Goal: Information Seeking & Learning: Learn about a topic

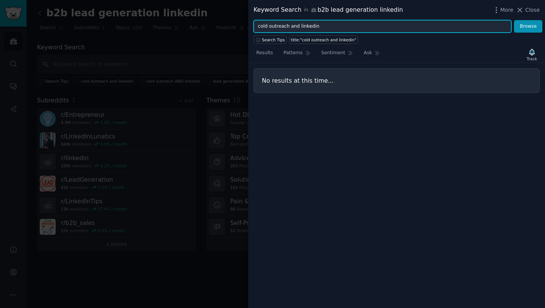
click at [366, 28] on input "cold outreach and linkedin" at bounding box center [383, 26] width 258 height 13
type input "p"
type input "hyper personalised cold email"
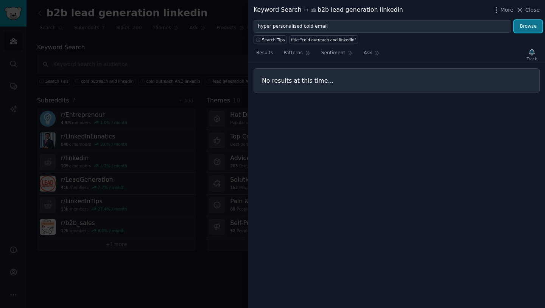
click at [522, 23] on button "Browse" at bounding box center [528, 26] width 28 height 13
click at [528, 8] on span "Close" at bounding box center [533, 10] width 14 height 8
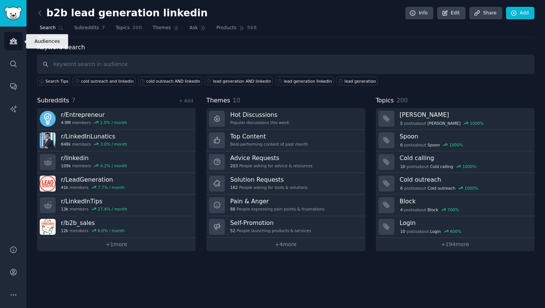
click at [10, 45] on link "Audiences" at bounding box center [13, 41] width 19 height 19
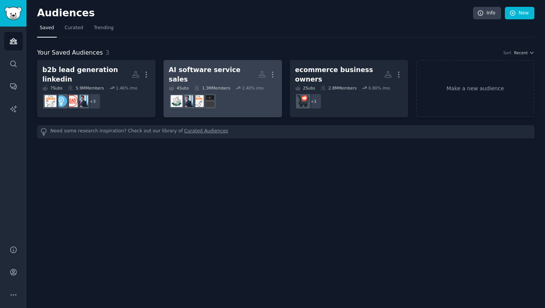
click at [232, 106] on dd at bounding box center [223, 101] width 108 height 21
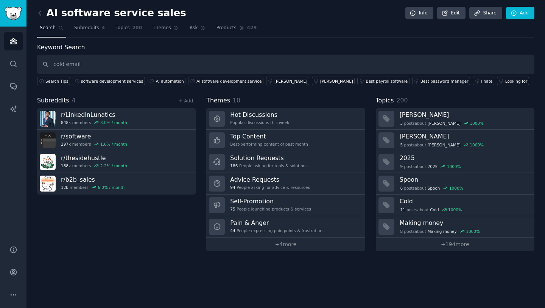
type input "cold email"
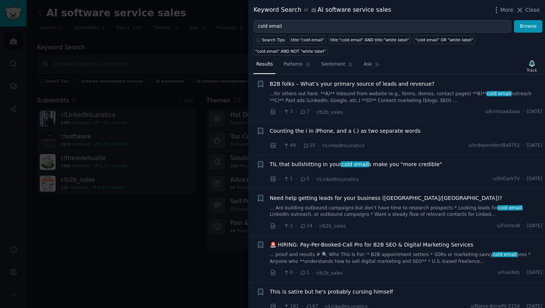
scroll to position [44, 0]
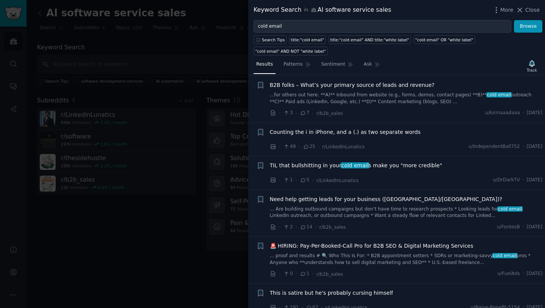
click at [379, 168] on span "TIL that bullshitting in your cold email s make you "more credible"" at bounding box center [356, 165] width 173 height 8
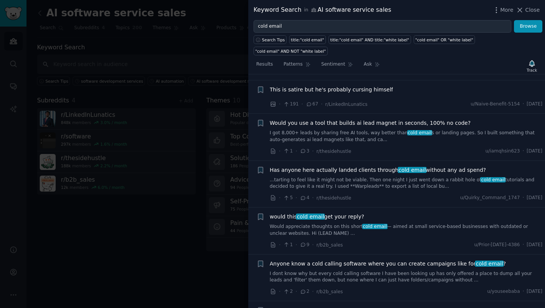
scroll to position [558, 0]
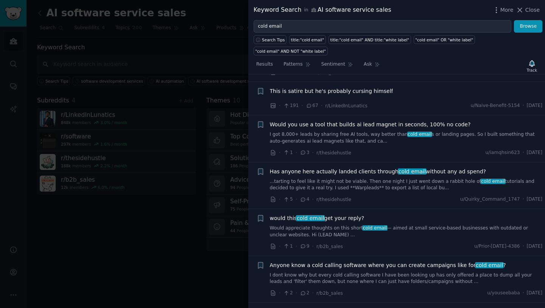
click at [376, 139] on link "I got 8,000+ leads by sharing free AI tools, way better than cold email s or la…" at bounding box center [406, 137] width 273 height 13
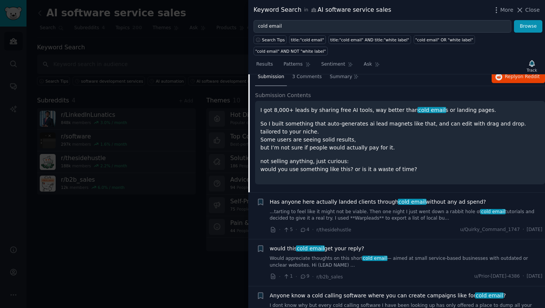
scroll to position [337, 0]
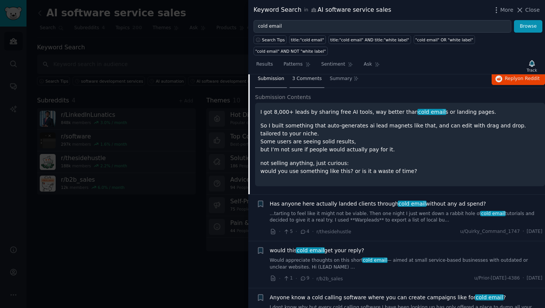
click at [312, 79] on span "3 Comments" at bounding box center [307, 78] width 30 height 7
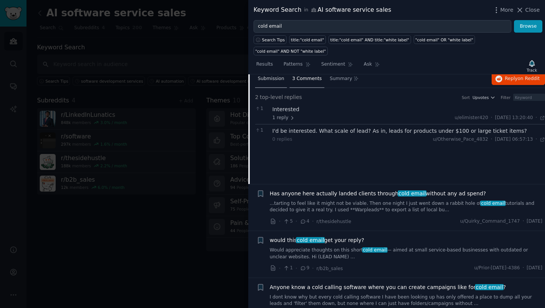
click at [270, 79] on span "Submission" at bounding box center [271, 78] width 27 height 7
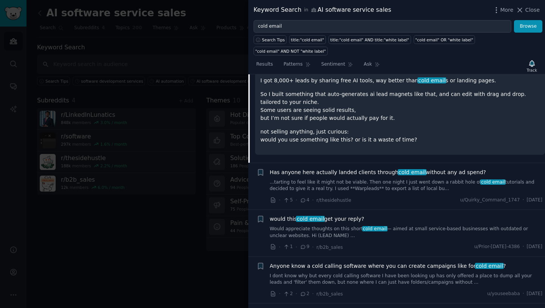
scroll to position [394, 0]
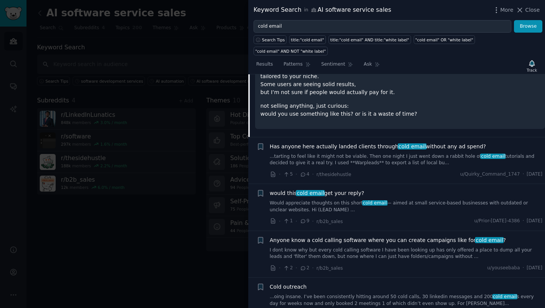
click at [365, 155] on link "...tarting to feel like it might not be viable. Then one night I just went down…" at bounding box center [406, 159] width 273 height 13
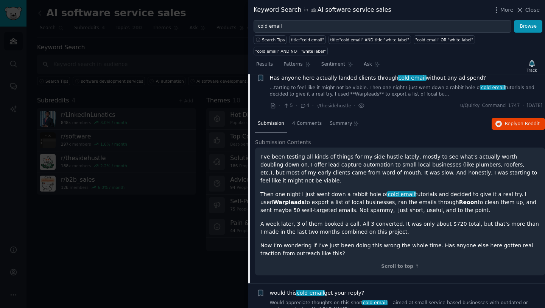
scroll to position [333, 0]
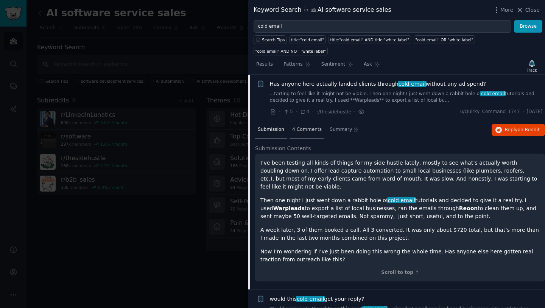
click at [302, 131] on span "4 Comments" at bounding box center [307, 129] width 30 height 7
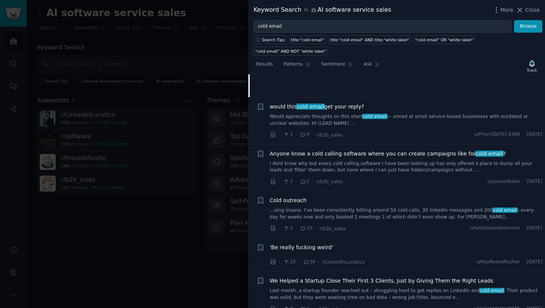
scroll to position [478, 0]
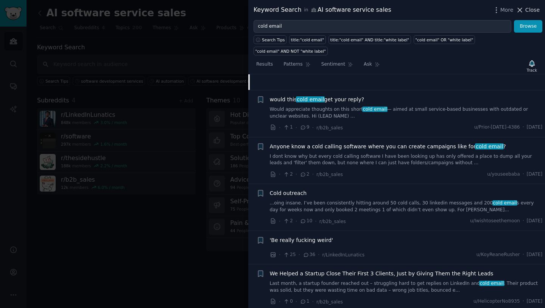
click at [527, 9] on span "Close" at bounding box center [533, 10] width 14 height 8
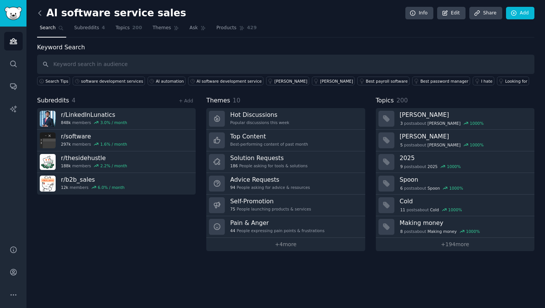
click at [38, 14] on icon at bounding box center [40, 13] width 8 height 8
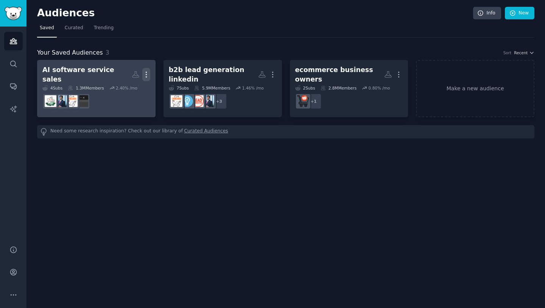
click at [147, 70] on icon "button" at bounding box center [146, 74] width 8 height 8
click at [126, 75] on p "View" at bounding box center [123, 77] width 12 height 8
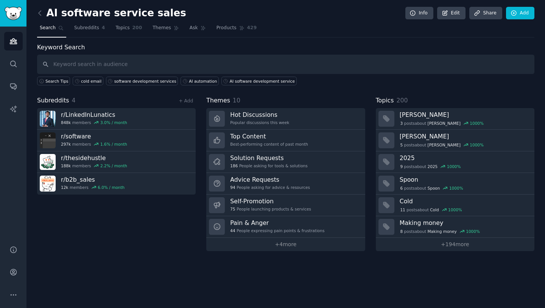
click at [41, 17] on link at bounding box center [41, 13] width 9 height 12
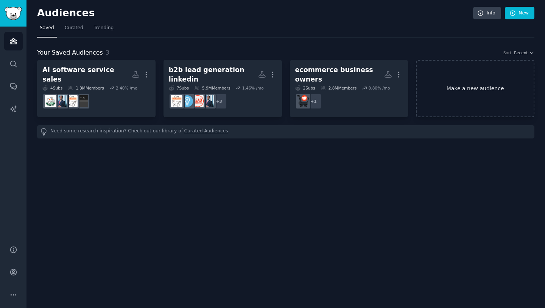
click at [467, 89] on link "Make a new audience" at bounding box center [475, 88] width 119 height 57
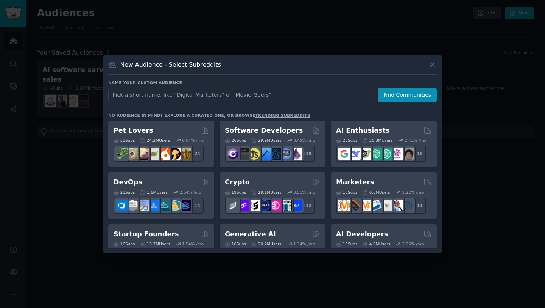
click at [280, 95] on input "text" at bounding box center [240, 95] width 264 height 14
type input "IT services"
click at [399, 96] on button "Find Communities" at bounding box center [407, 95] width 59 height 14
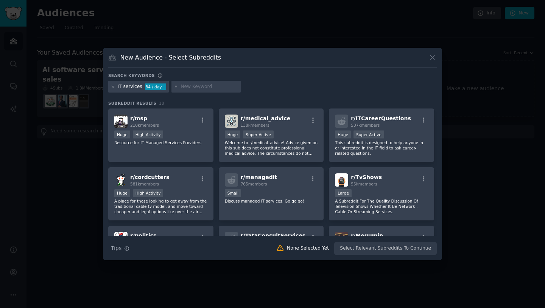
click at [112, 86] on icon at bounding box center [113, 86] width 4 height 4
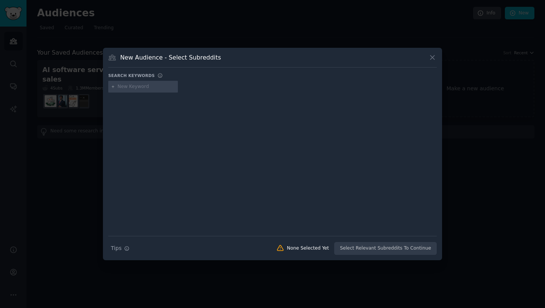
click at [137, 86] on input "text" at bounding box center [147, 86] width 58 height 7
type input "software services"
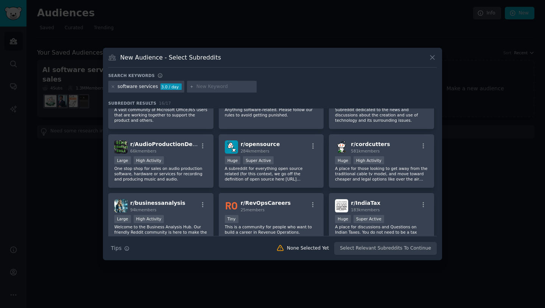
scroll to position [111, 0]
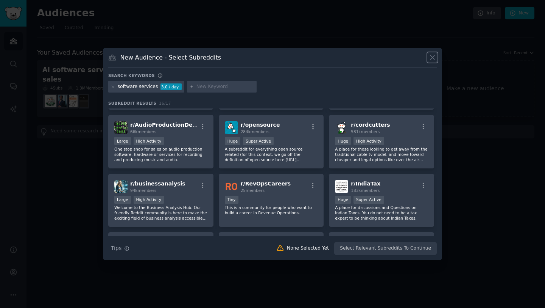
click at [435, 55] on icon at bounding box center [433, 57] width 8 height 8
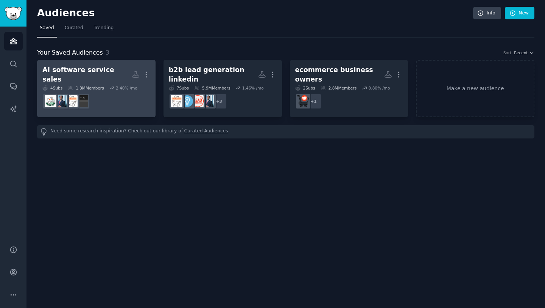
click at [129, 101] on dd at bounding box center [96, 101] width 108 height 21
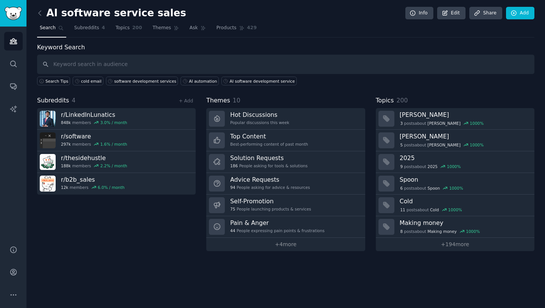
click at [244, 67] on input "text" at bounding box center [286, 64] width 498 height 19
type input "cold email"
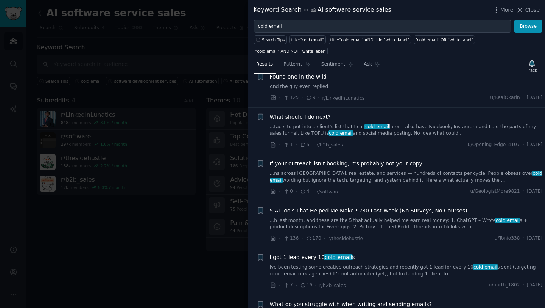
scroll to position [976, 0]
click at [364, 177] on link "...ns across [GEOGRAPHIC_DATA], real estate, and services — hundreds of contact…" at bounding box center [406, 177] width 273 height 13
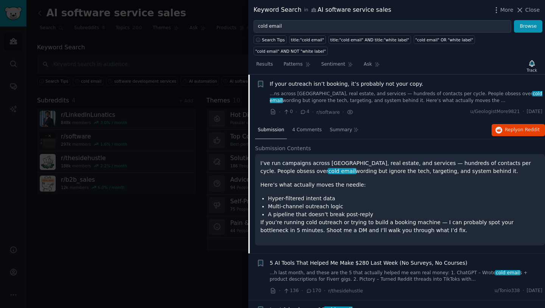
scroll to position [1056, 0]
click at [308, 133] on div "4 Comments" at bounding box center [307, 130] width 35 height 18
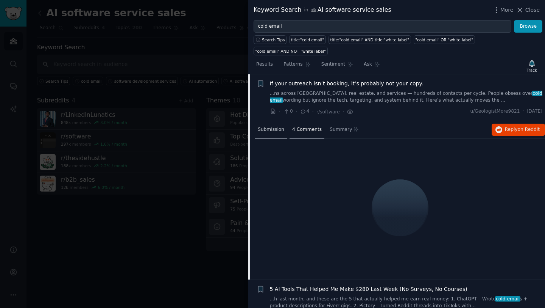
click at [277, 131] on span "Submission" at bounding box center [271, 129] width 27 height 7
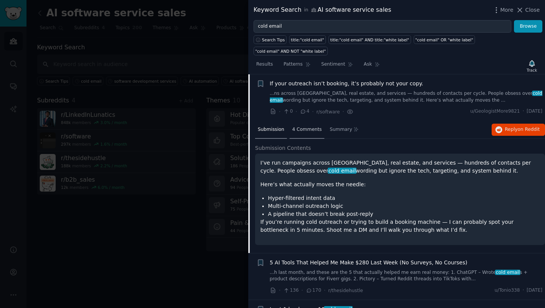
click at [305, 128] on span "4 Comments" at bounding box center [307, 129] width 30 height 7
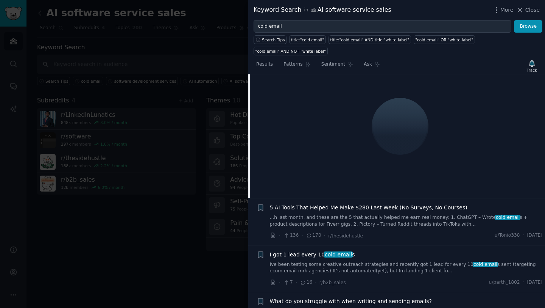
scroll to position [1079, 0]
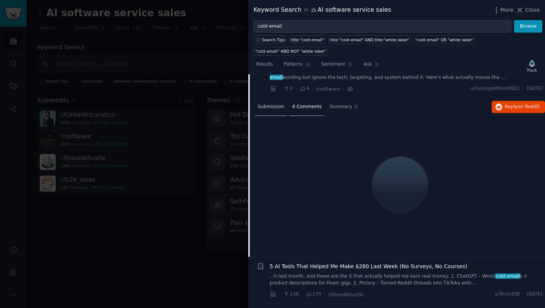
click at [277, 112] on div "Submission" at bounding box center [271, 107] width 32 height 18
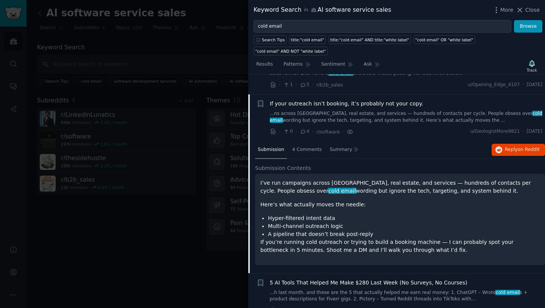
scroll to position [1037, 0]
click at [500, 147] on icon "button" at bounding box center [499, 149] width 7 height 7
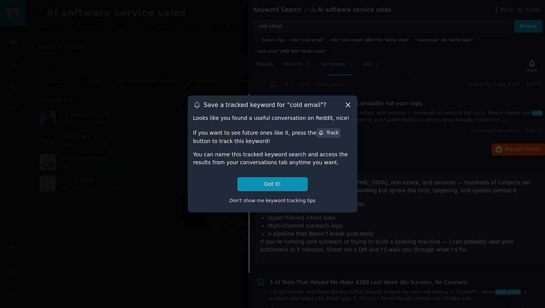
click at [350, 103] on icon at bounding box center [348, 105] width 8 height 8
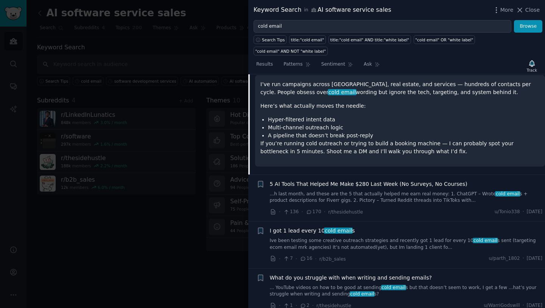
scroll to position [1214, 0]
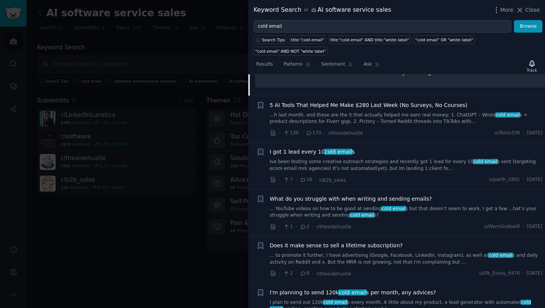
click at [353, 164] on link "Ive been testing some creative outreach strategies and recently got 1 lead for …" at bounding box center [406, 164] width 273 height 13
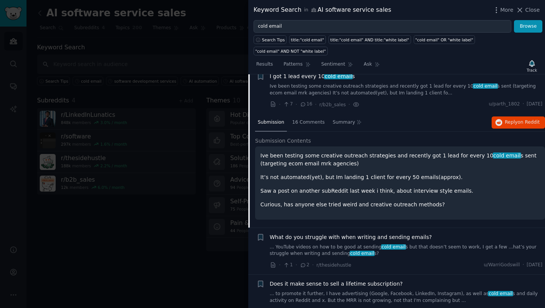
scroll to position [1150, 0]
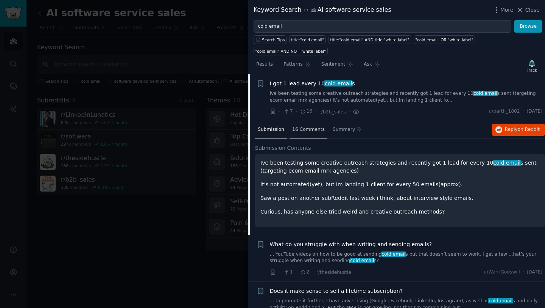
click at [313, 133] on div "16 Comments" at bounding box center [309, 130] width 38 height 18
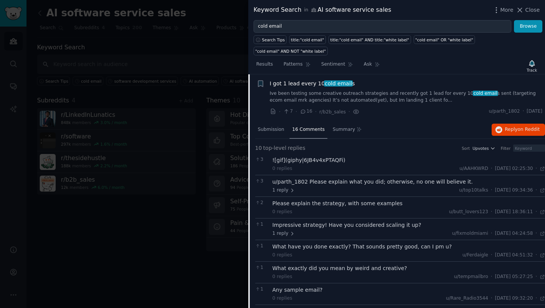
click at [316, 183] on div "u/parth_1802 Please explain what you did; otherwise, no one will believe it." at bounding box center [409, 182] width 273 height 8
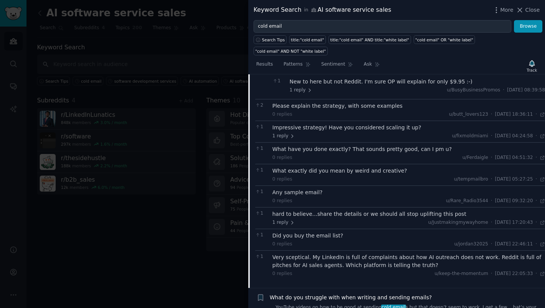
scroll to position [1240, 0]
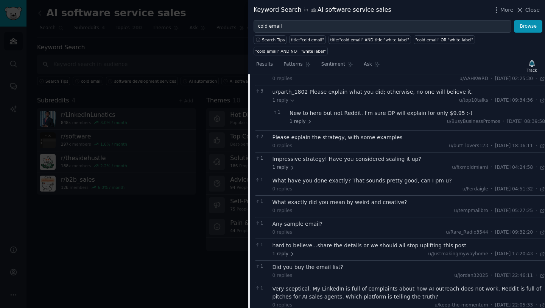
click at [330, 163] on div "Impressive strategy! Have you considered scaling it up? 1 reply u/fixmoldmiami …" at bounding box center [409, 163] width 273 height 16
click at [333, 161] on div "Impressive strategy! Have you considered scaling it up?" at bounding box center [409, 159] width 273 height 8
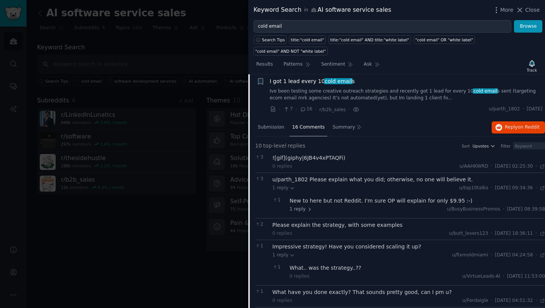
scroll to position [1128, 0]
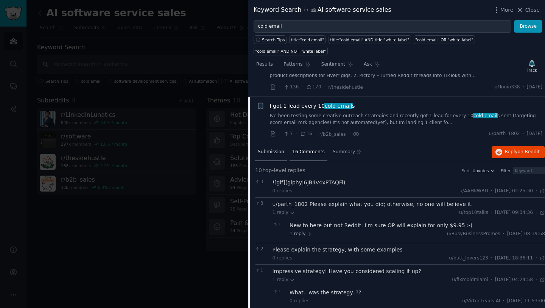
click at [281, 153] on span "Submission" at bounding box center [271, 151] width 27 height 7
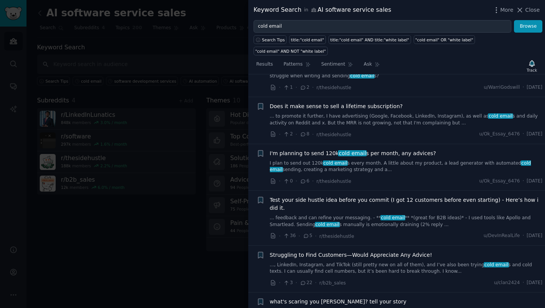
scroll to position [1340, 0]
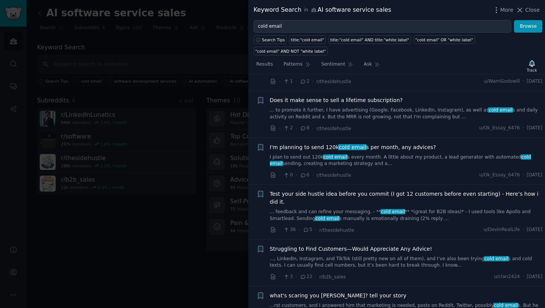
click at [359, 168] on div "I'm planning to send 120k cold email s per month, any advices? I plan to send o…" at bounding box center [406, 161] width 273 height 36
click at [366, 158] on link "I plan to send out 120k cold email s every month. A little about my product, a …" at bounding box center [406, 160] width 273 height 13
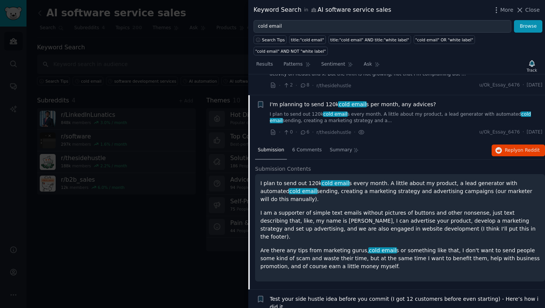
scroll to position [1290, 0]
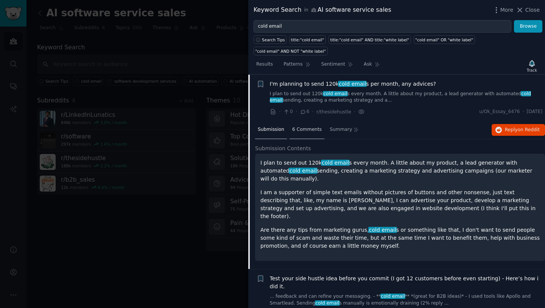
click at [301, 133] on div "6 Comments" at bounding box center [307, 130] width 35 height 18
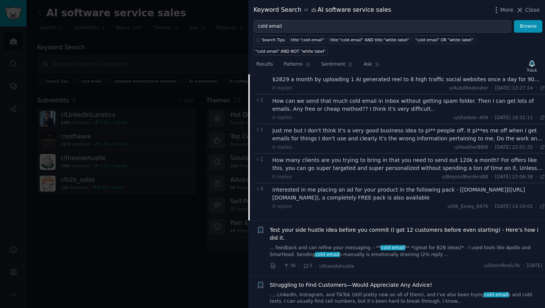
scroll to position [1471, 0]
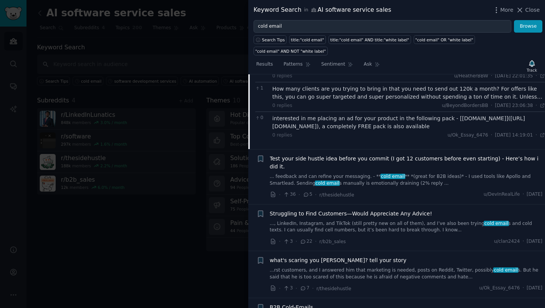
click at [347, 173] on link "... feedback and can refine your messaging. - ** cold email ** *(great for B2B …" at bounding box center [406, 179] width 273 height 13
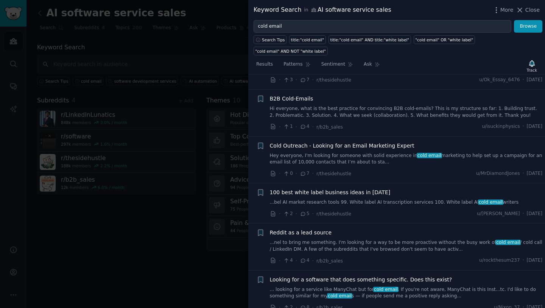
scroll to position [1747, 0]
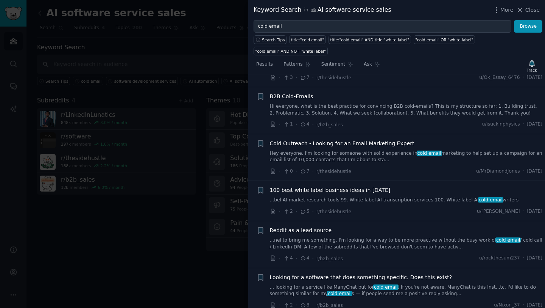
click at [374, 186] on span "100 best white label business ideas in [DATE]" at bounding box center [330, 190] width 121 height 8
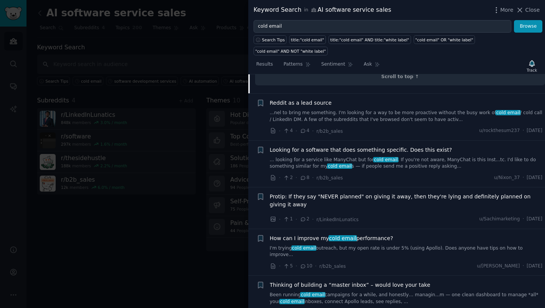
scroll to position [3175, 0]
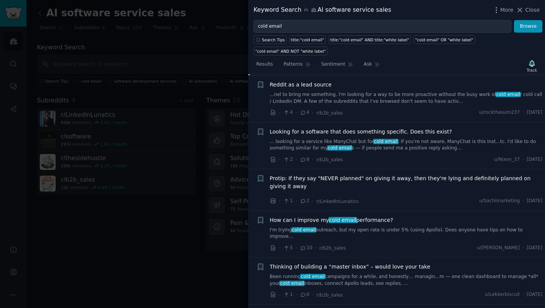
click at [416, 138] on link "... looking for a service like ManyChat but for cold email . If you're not awar…" at bounding box center [406, 144] width 273 height 13
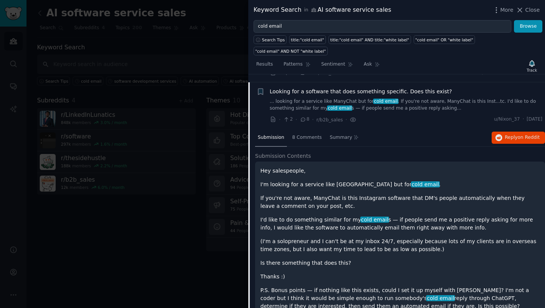
scroll to position [1699, 0]
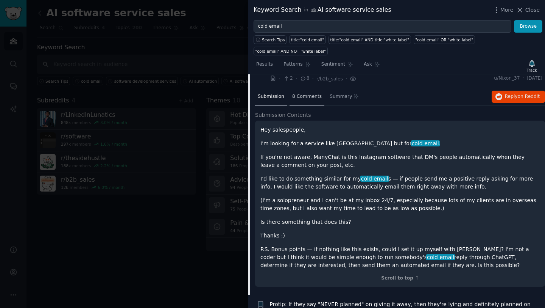
click at [309, 93] on span "8 Comments" at bounding box center [307, 96] width 30 height 7
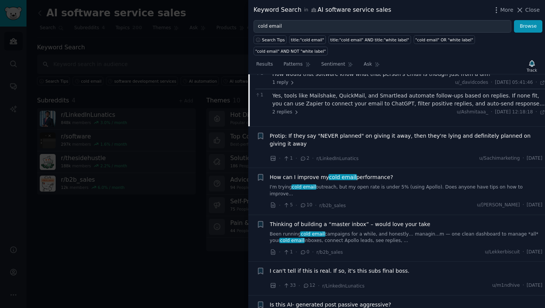
scroll to position [1785, 0]
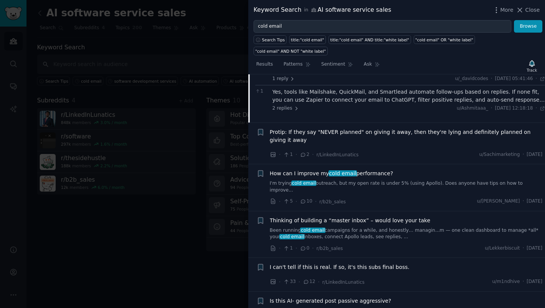
click at [330, 170] on span "cold email" at bounding box center [343, 173] width 29 height 6
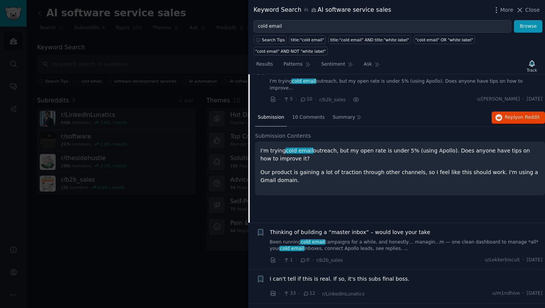
scroll to position [1746, 0]
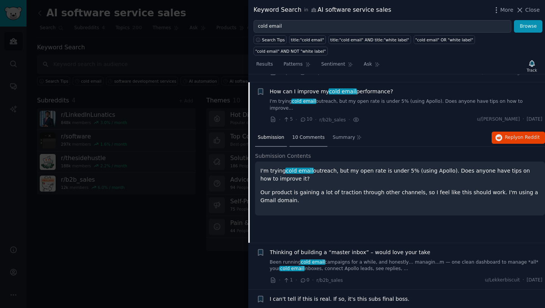
click at [316, 129] on div "10 Comments" at bounding box center [309, 138] width 38 height 18
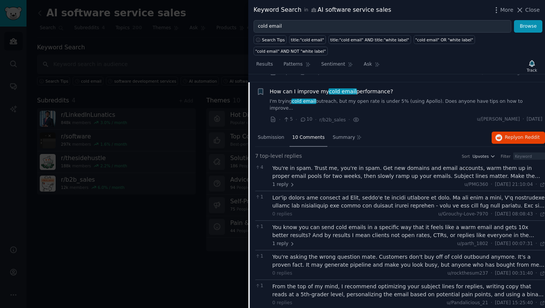
click at [357, 164] on div "You're in spam. Trust me, you're in spam. Get new domains and email accounts, w…" at bounding box center [409, 172] width 273 height 16
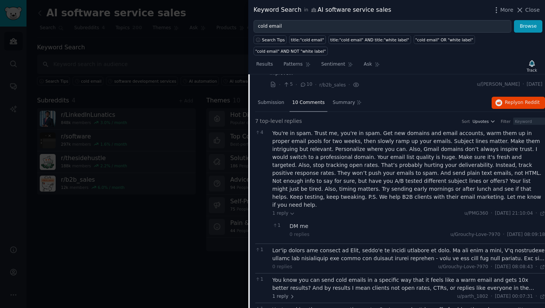
scroll to position [1726, 0]
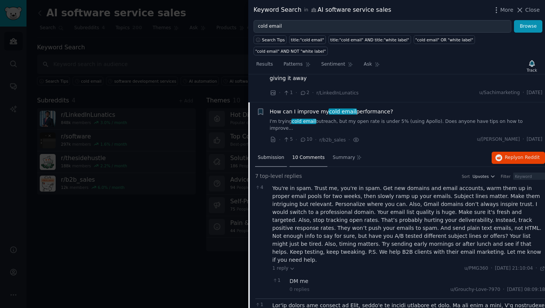
click at [280, 154] on span "Submission" at bounding box center [271, 157] width 27 height 7
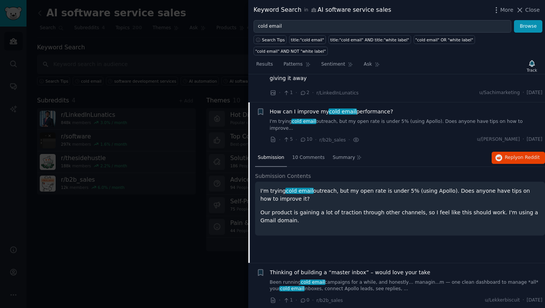
click at [396, 108] on div "How can I improve my cold email performance? I'm trying cold email outreach, bu…" at bounding box center [406, 120] width 273 height 24
click at [386, 108] on span "How can I improve my cold email performance?" at bounding box center [331, 112] width 123 height 8
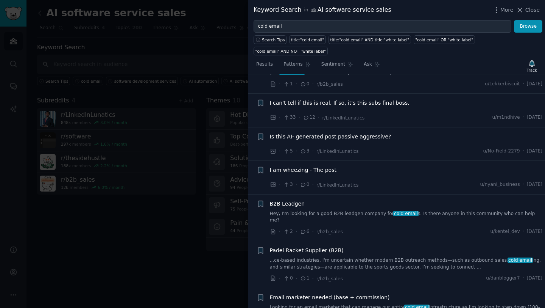
scroll to position [1859, 0]
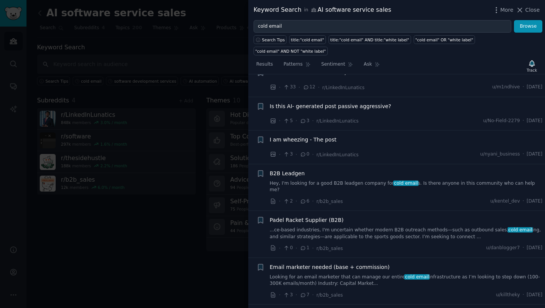
click at [366, 180] on link "Hey, I'm looking for a good B2B leadgen company for cold email s. Is there anyo…" at bounding box center [406, 186] width 273 height 13
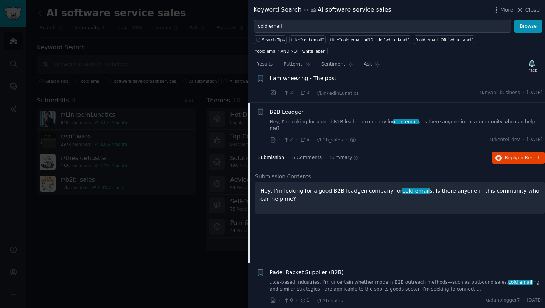
scroll to position [1934, 0]
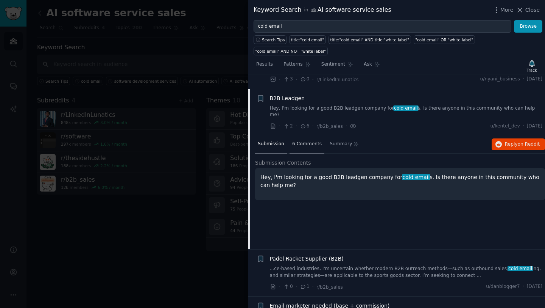
click at [306, 141] on span "6 Comments" at bounding box center [307, 144] width 30 height 7
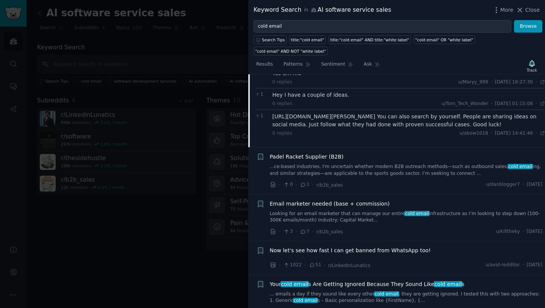
scroll to position [2134, 0]
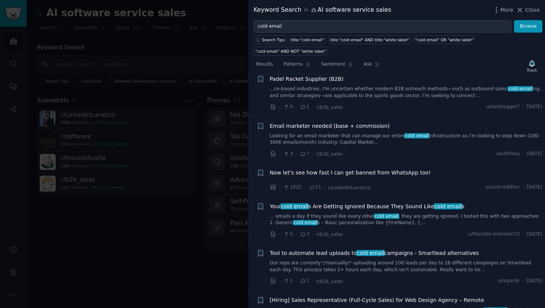
click at [323, 213] on link "... emails a day if they sound like every other cold email , they are getting i…" at bounding box center [406, 219] width 273 height 13
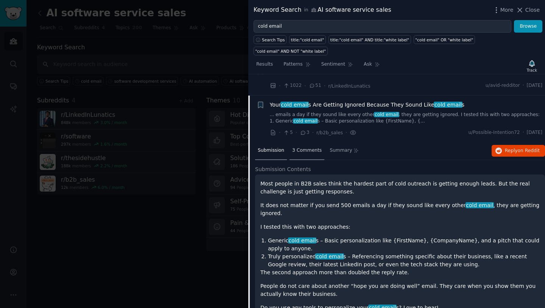
scroll to position [2101, 0]
click at [306, 147] on span "3 Comments" at bounding box center [307, 150] width 30 height 7
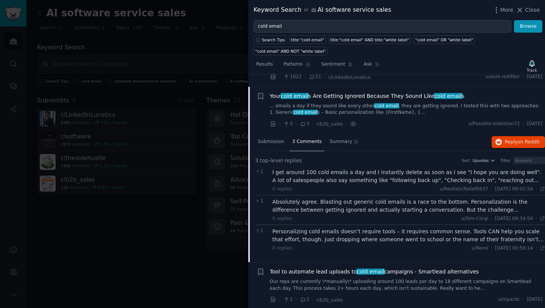
scroll to position [2109, 0]
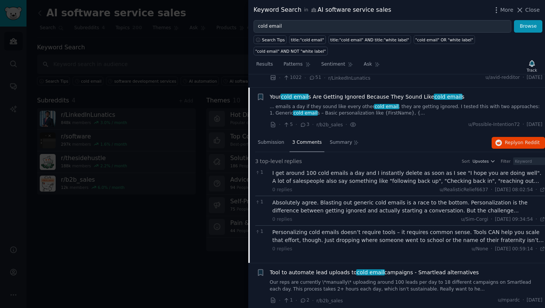
click at [338, 169] on div "I get around 100 cold emails a day and I instantly delete as soon as I see "I h…" at bounding box center [409, 177] width 273 height 16
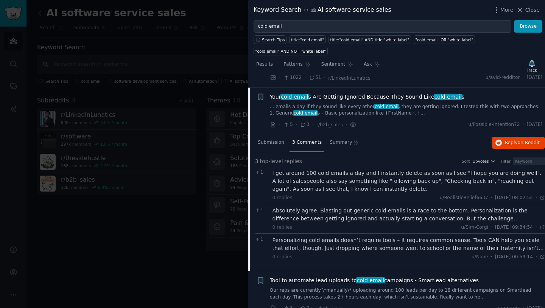
click at [323, 236] on div "Personalizing cold emails doesn’t require tools – it requires common sense. Too…" at bounding box center [409, 244] width 273 height 16
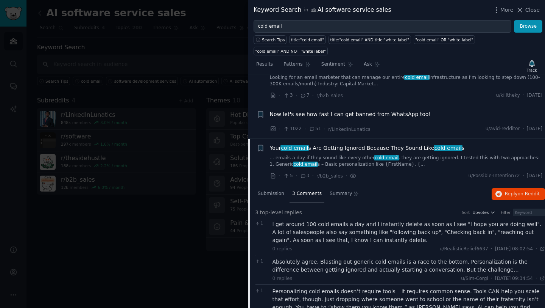
scroll to position [2057, 0]
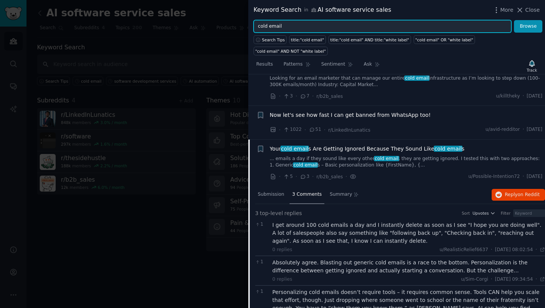
click at [259, 24] on input "cold email" at bounding box center [383, 26] width 258 height 13
click at [327, 26] on input "cold email" at bounding box center [383, 26] width 258 height 13
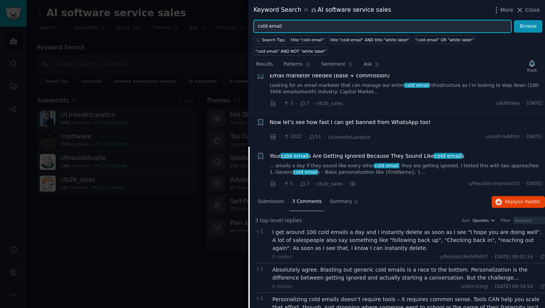
scroll to position [2052, 0]
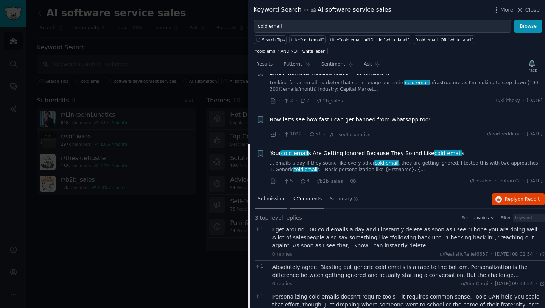
click at [270, 190] on div "Submission" at bounding box center [271, 199] width 32 height 18
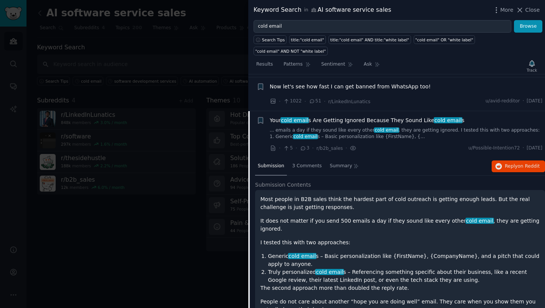
scroll to position [2092, 0]
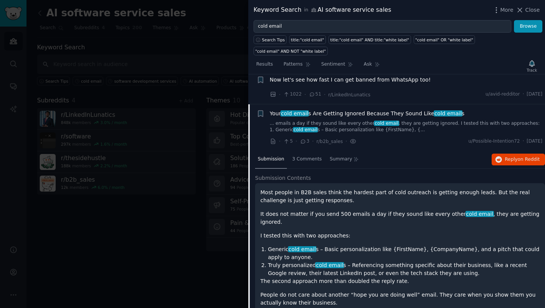
click at [358, 245] on li "Generic cold email s – Basic personalization like {FirstName}, {CompanyName}, a…" at bounding box center [404, 253] width 272 height 16
copy li "personalization"
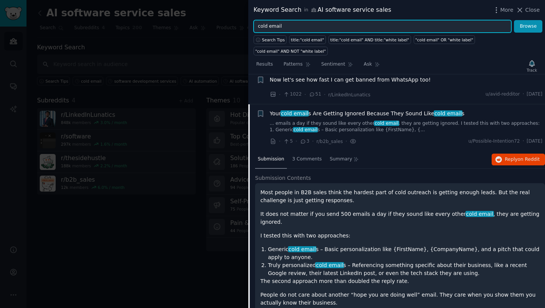
click at [340, 28] on input "cold email" at bounding box center [383, 26] width 258 height 13
paste input "personalization"
click at [514, 20] on button "Browse" at bounding box center [528, 26] width 28 height 13
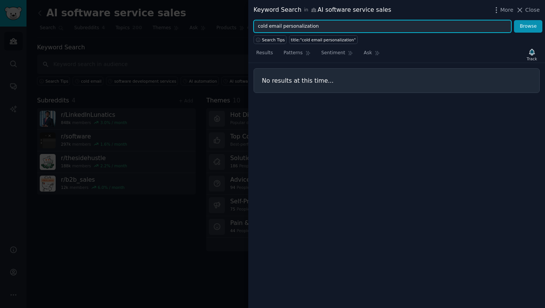
click at [307, 25] on input "cold email personalization" at bounding box center [383, 26] width 258 height 13
click at [514, 20] on button "Browse" at bounding box center [528, 26] width 28 height 13
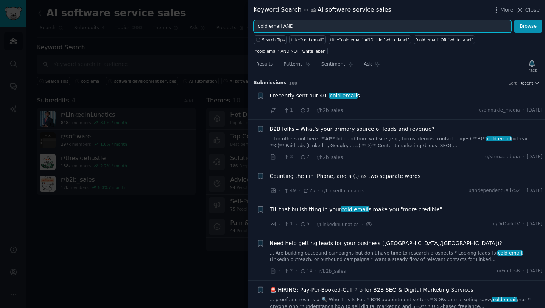
click at [259, 26] on input "cold email AND" at bounding box center [383, 26] width 258 height 13
paste input "personalization"
type input ""cold email" AND "personalization""
click at [514, 20] on button "Browse" at bounding box center [528, 26] width 28 height 13
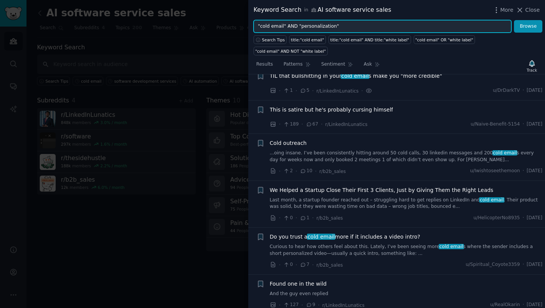
scroll to position [61, 0]
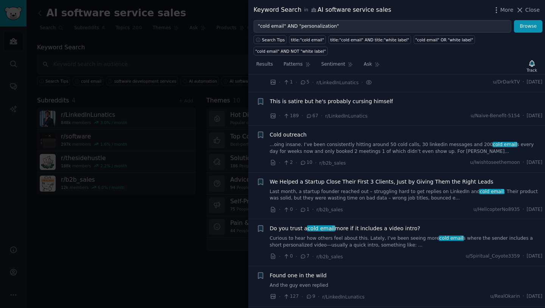
click at [296, 194] on link "Last month, a startup founder reached out – struggling hard to get replies on L…" at bounding box center [406, 194] width 273 height 13
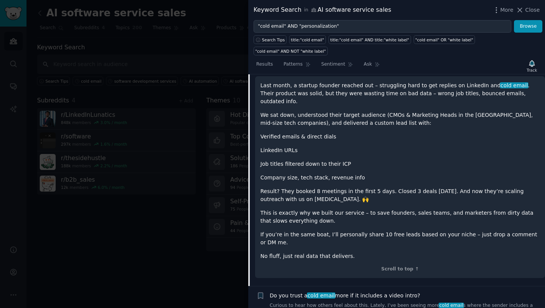
scroll to position [178, 0]
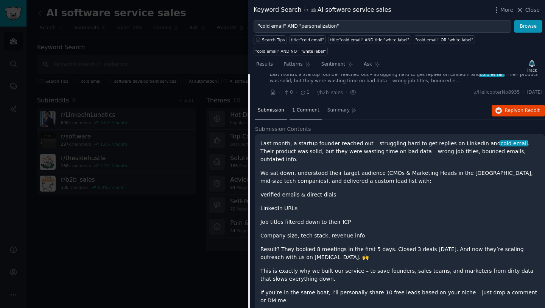
click at [306, 111] on span "1 Comment" at bounding box center [305, 110] width 27 height 7
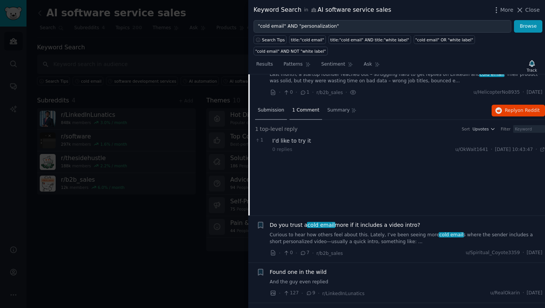
click at [266, 113] on span "Submission" at bounding box center [271, 110] width 27 height 7
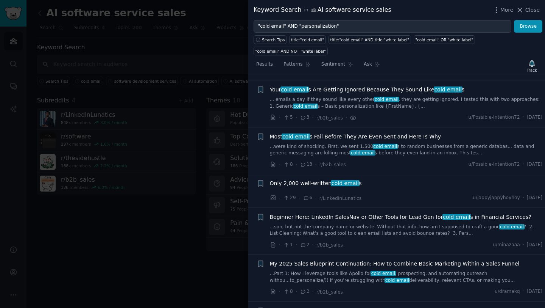
scroll to position [768, 0]
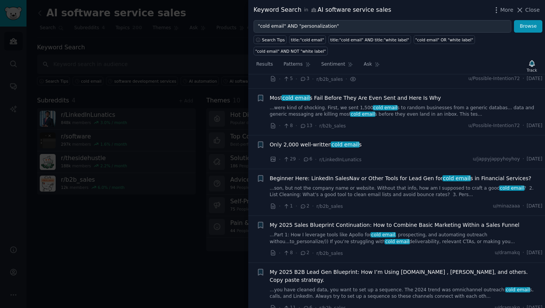
click at [337, 185] on link "...son, but not the company name or website. Without that info, how am I suppos…" at bounding box center [406, 191] width 273 height 13
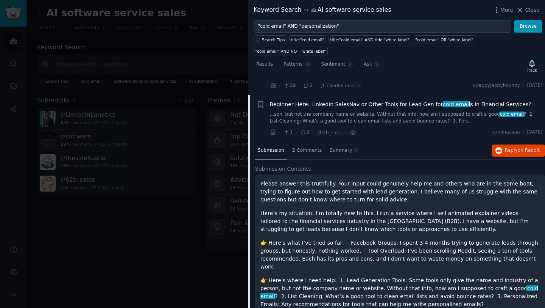
scroll to position [585, 0]
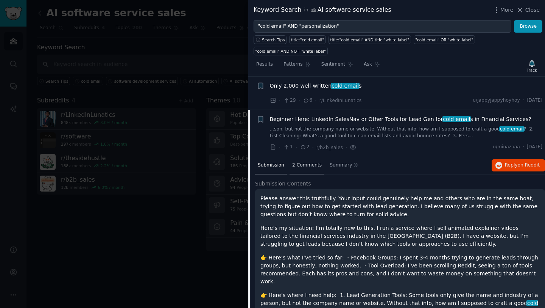
click at [306, 162] on span "2 Comments" at bounding box center [307, 165] width 30 height 7
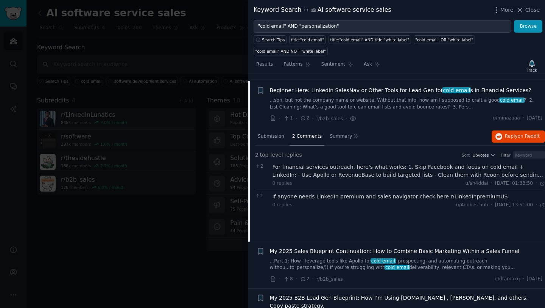
scroll to position [616, 0]
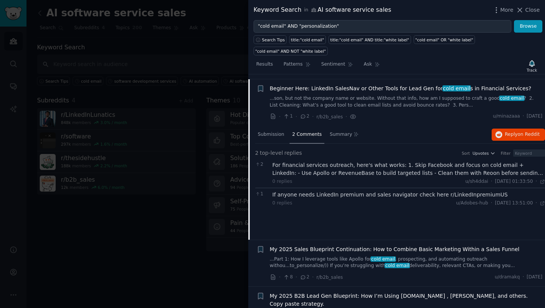
click at [356, 166] on div "For financial services outreach, here's what works: 1. Skip Facebook and focus …" at bounding box center [409, 169] width 273 height 16
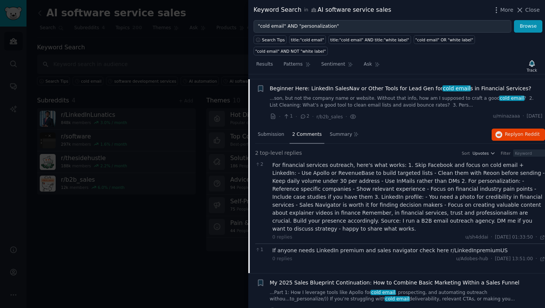
scroll to position [681, 0]
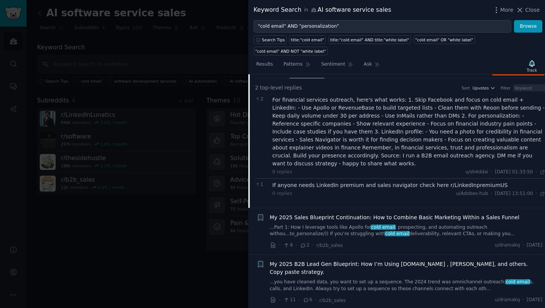
click at [352, 224] on link "...Part 1: How I leverage tools like Apollo for cold email , prospecting, and a…" at bounding box center [406, 230] width 273 height 13
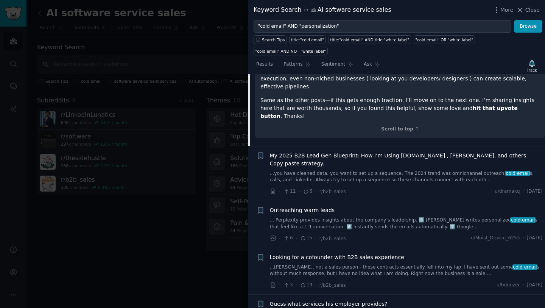
scroll to position [1496, 0]
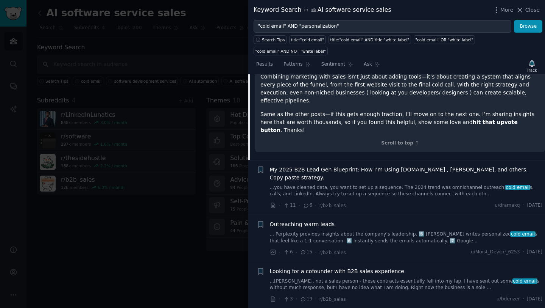
click at [353, 231] on link "... Perplexity provides insights about the company’s leadership. 5️⃣ [PERSON_NA…" at bounding box center [406, 237] width 273 height 13
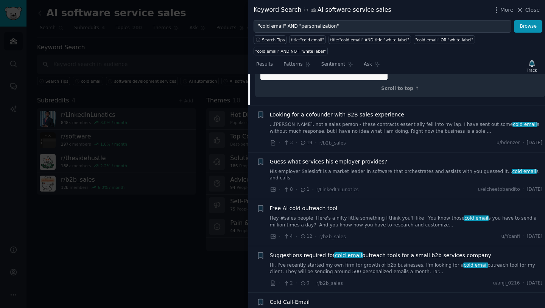
scroll to position [1268, 0]
